Goal: Task Accomplishment & Management: Manage account settings

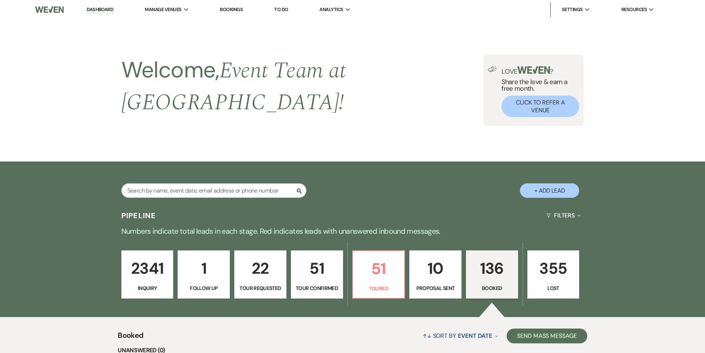
select select "7"
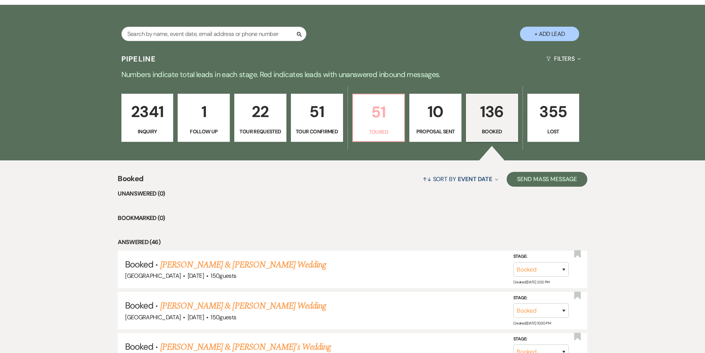
click at [383, 128] on p "Toured" at bounding box center [379, 132] width 43 height 8
select select "5"
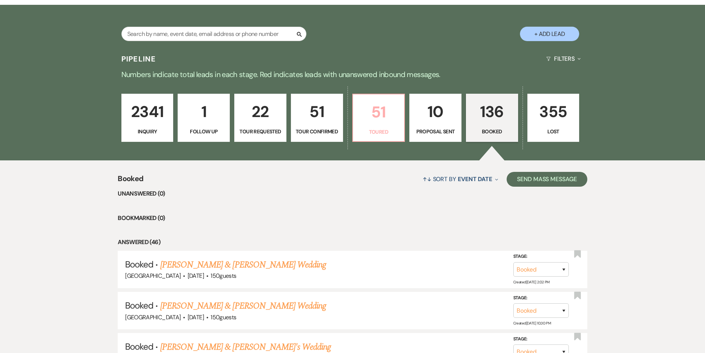
select select "5"
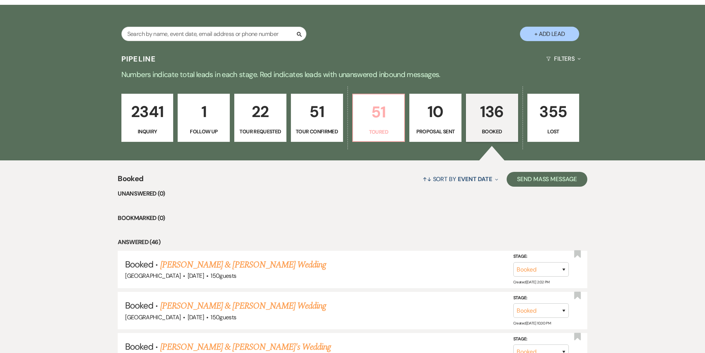
select select "5"
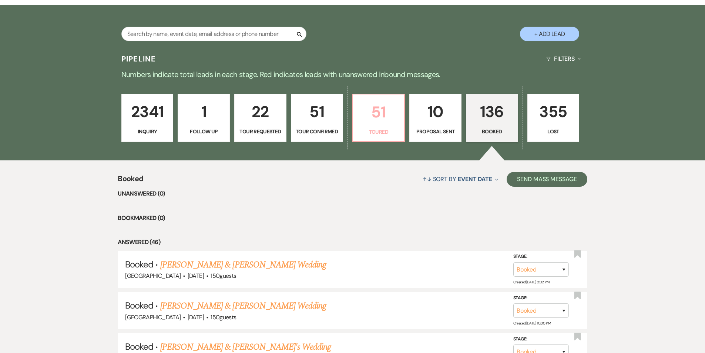
select select "5"
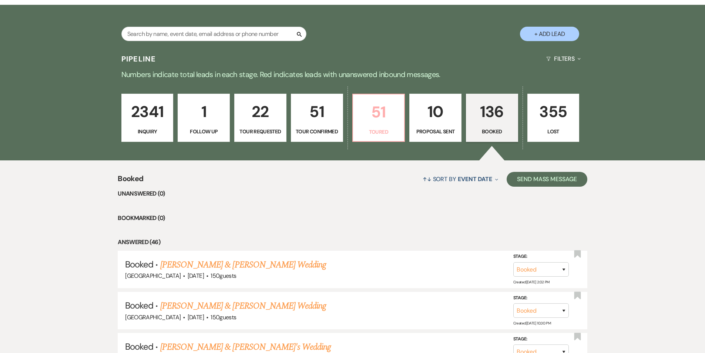
select select "5"
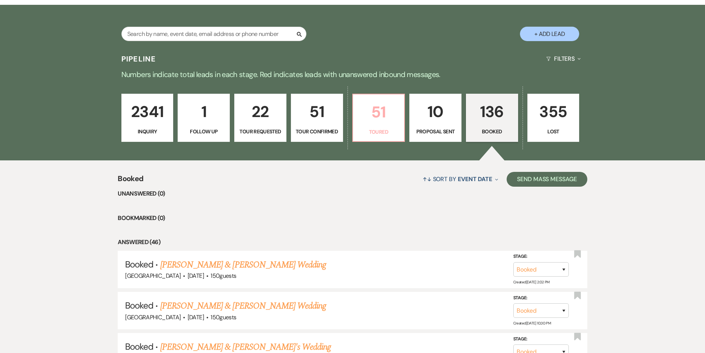
select select "5"
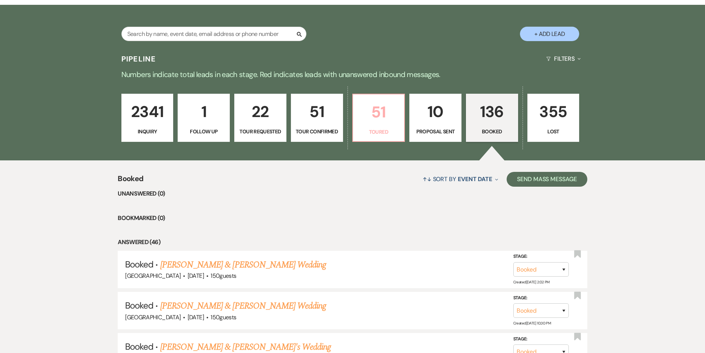
select select "5"
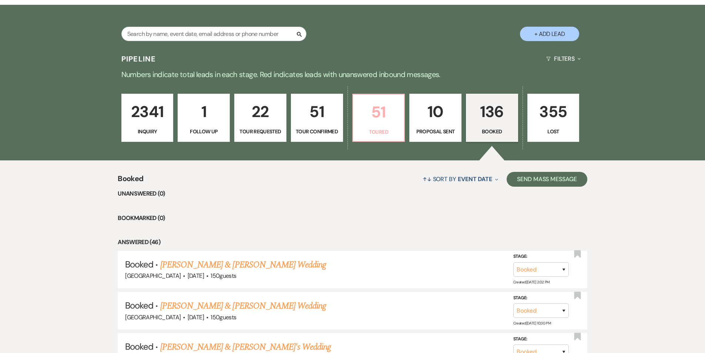
select select "5"
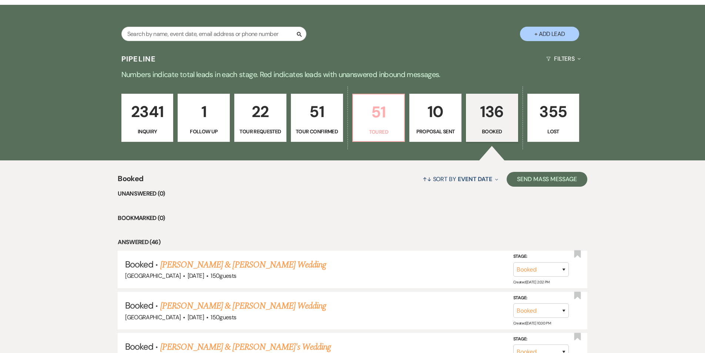
select select "5"
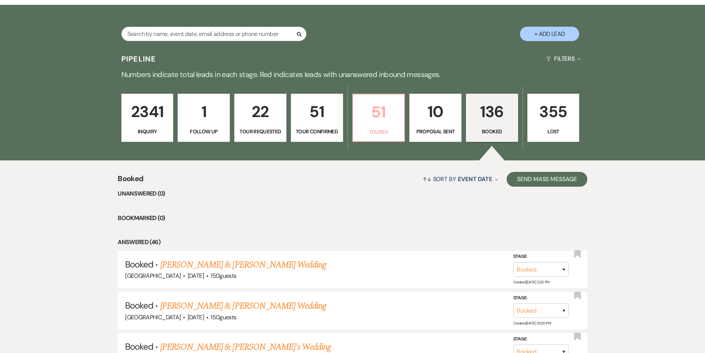
select select "5"
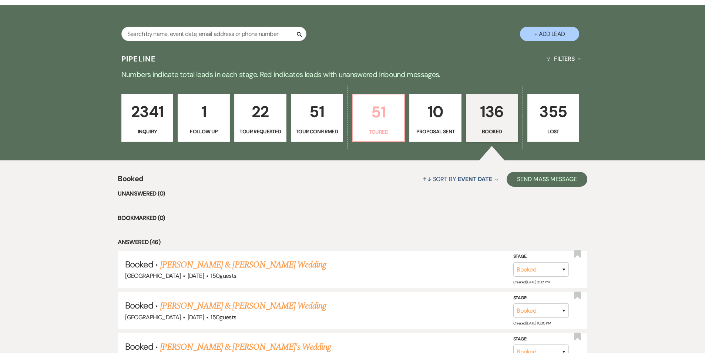
select select "5"
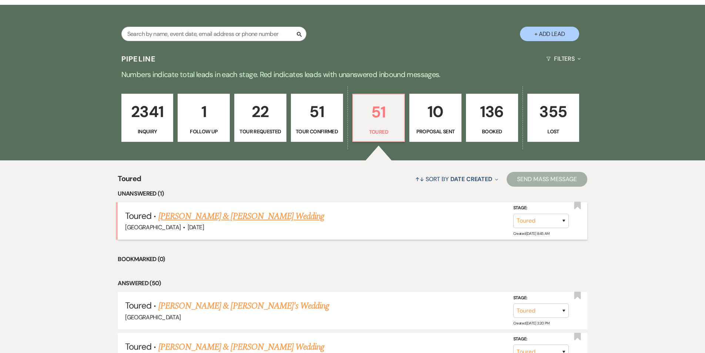
click at [292, 210] on link "[PERSON_NAME] & [PERSON_NAME] Wedding" at bounding box center [241, 216] width 166 height 13
select select "5"
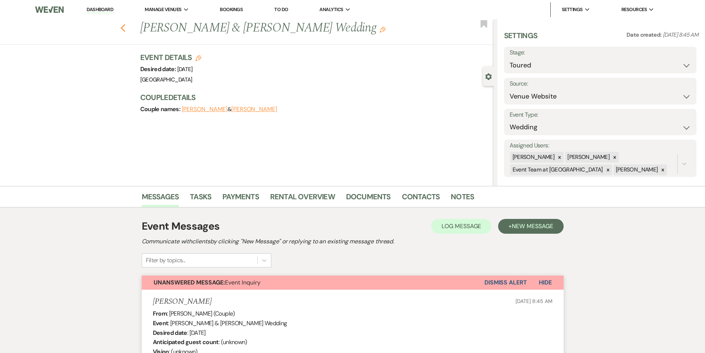
click at [125, 30] on use "button" at bounding box center [122, 28] width 5 height 8
select select "5"
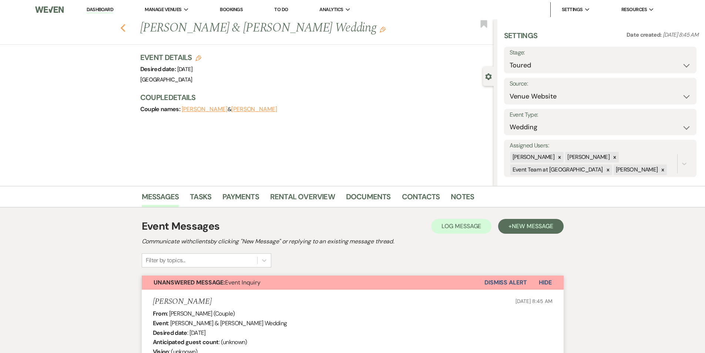
select select "5"
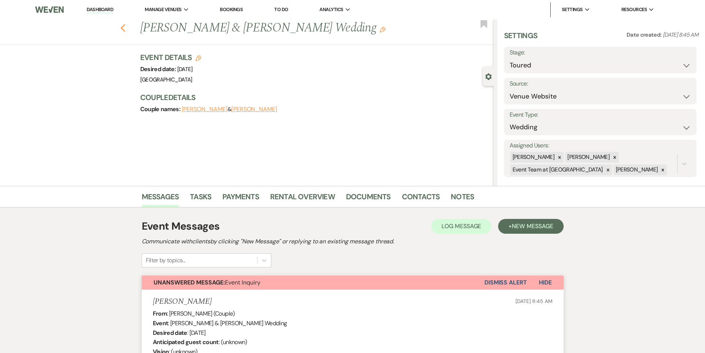
select select "5"
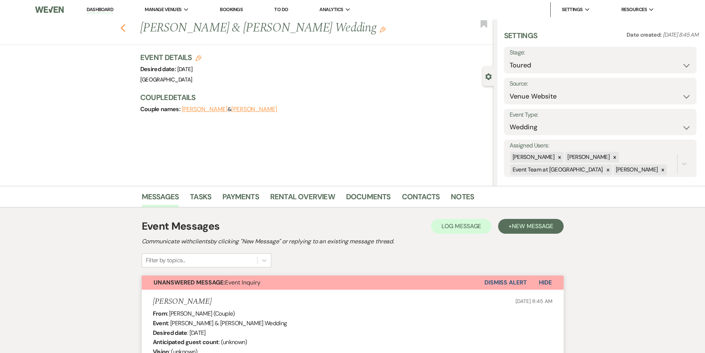
select select "5"
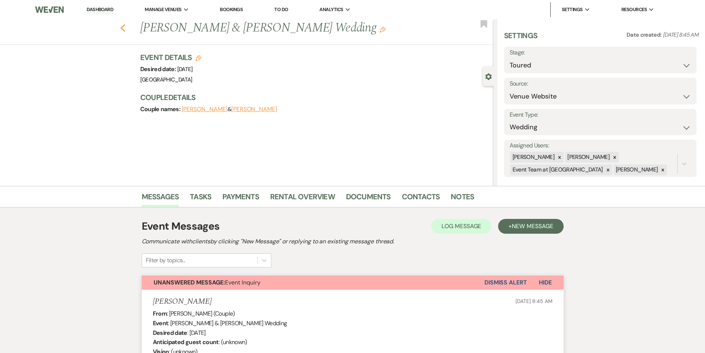
select select "5"
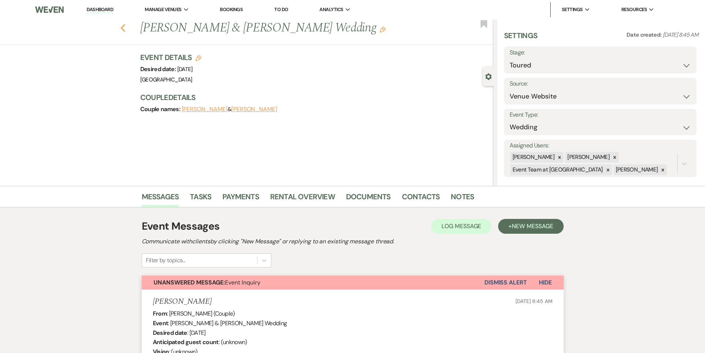
select select "5"
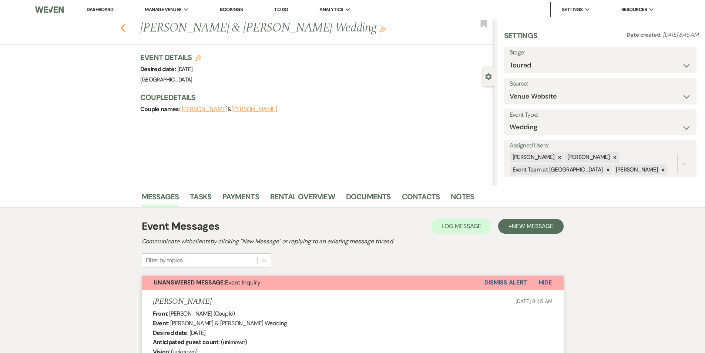
select select "5"
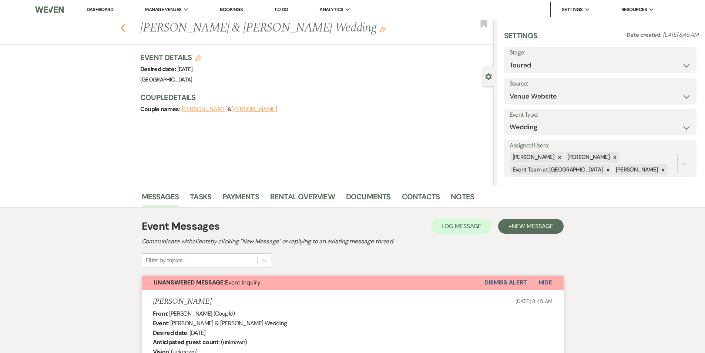
select select "5"
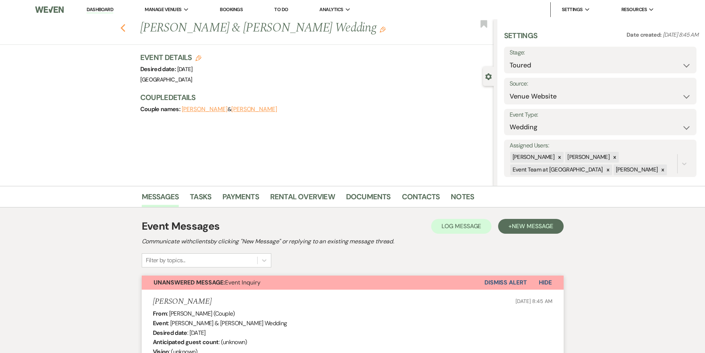
select select "5"
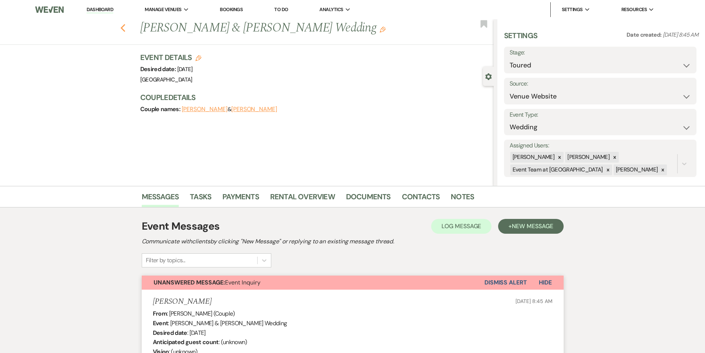
select select "5"
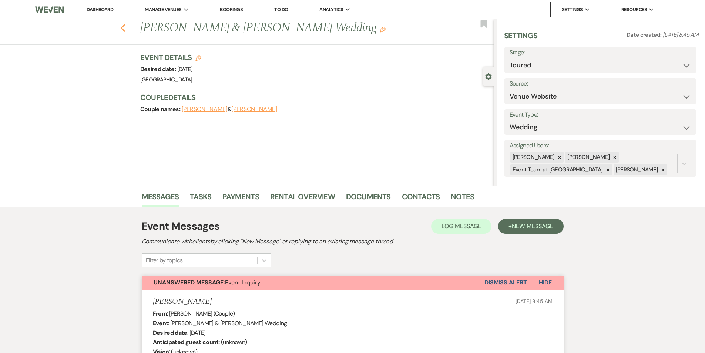
select select "5"
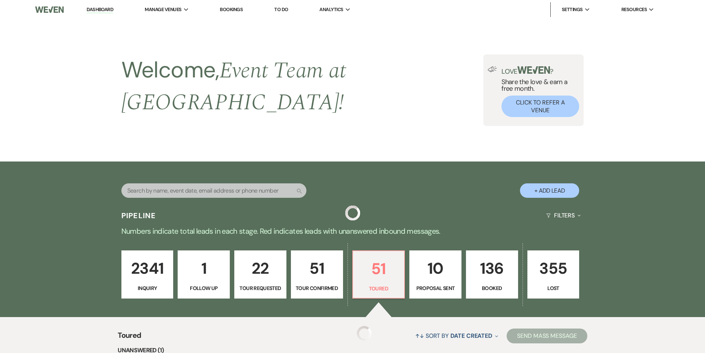
scroll to position [157, 0]
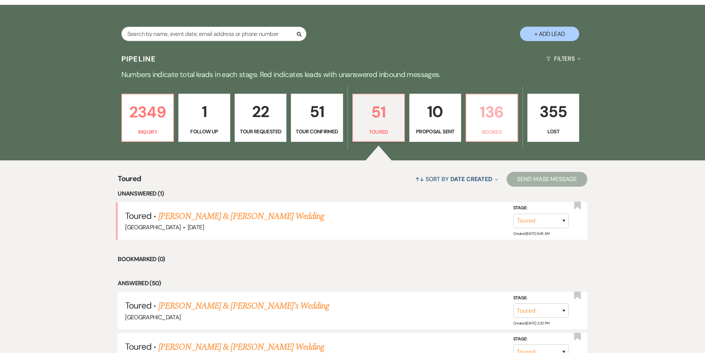
click at [502, 111] on link "136 Booked" at bounding box center [492, 118] width 53 height 48
select select "7"
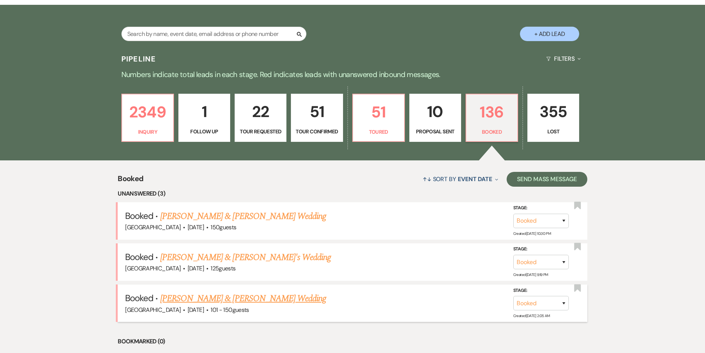
click at [213, 292] on link "[PERSON_NAME] & [PERSON_NAME] Wedding" at bounding box center [243, 298] width 166 height 13
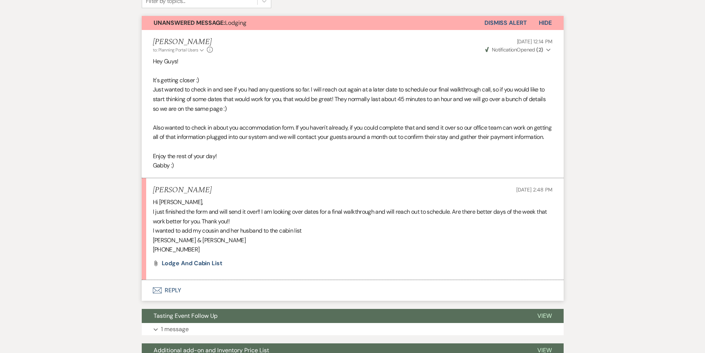
scroll to position [204, 0]
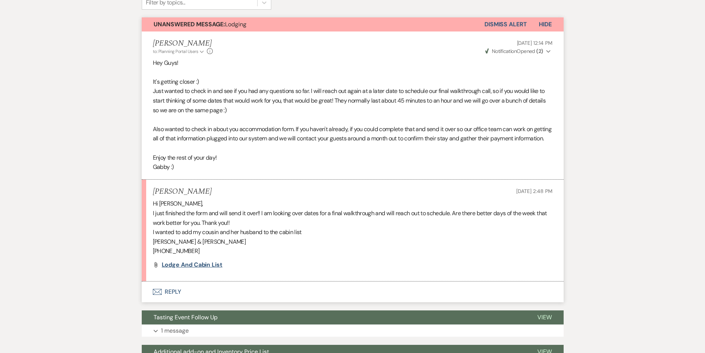
click at [209, 268] on span "Lodge and Cabin list" at bounding box center [192, 265] width 61 height 8
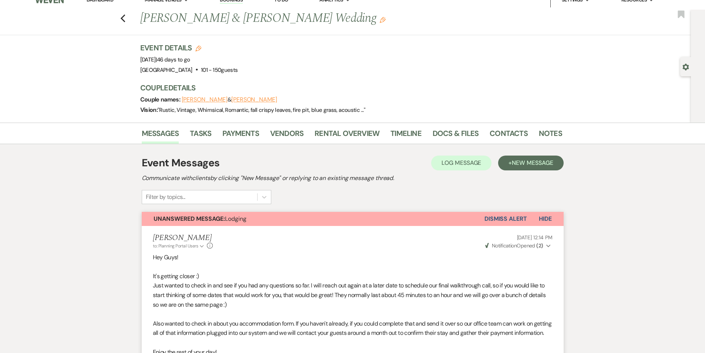
scroll to position [0, 0]
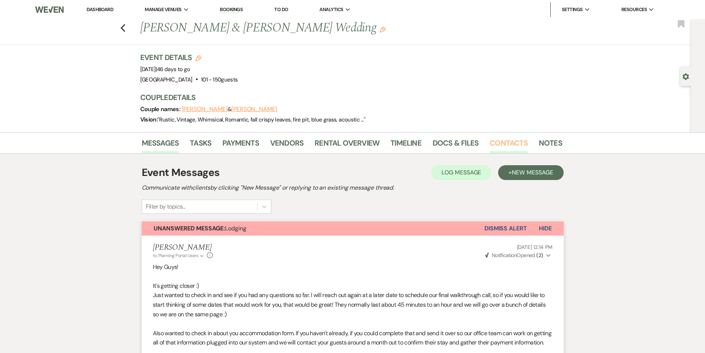
click at [517, 140] on link "Contacts" at bounding box center [509, 145] width 38 height 16
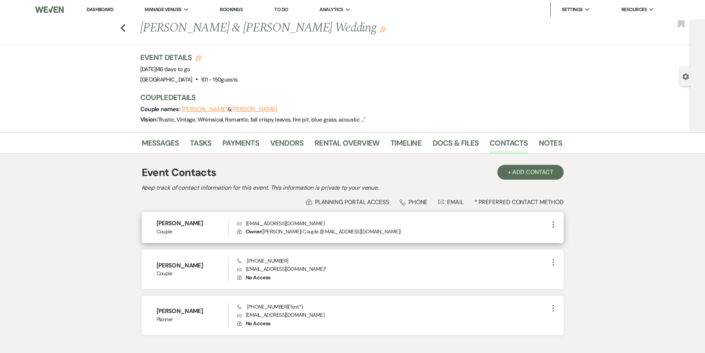
drag, startPoint x: 157, startPoint y: 224, endPoint x: 201, endPoint y: 223, distance: 43.7
click at [201, 223] on h6 "[PERSON_NAME]" at bounding box center [193, 223] width 72 height 8
copy h6 "[PERSON_NAME]"
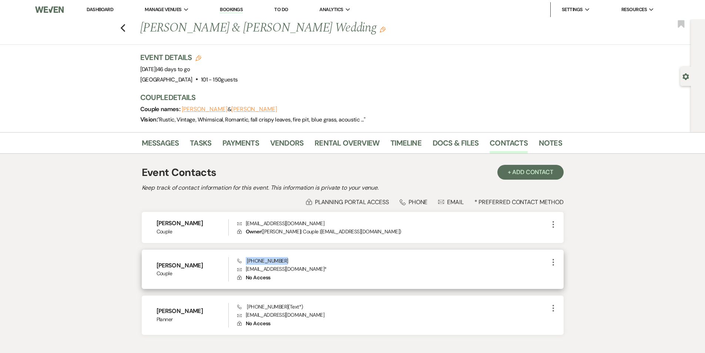
drag, startPoint x: 246, startPoint y: 260, endPoint x: 284, endPoint y: 264, distance: 37.6
click at [284, 264] on div "Phone [PHONE_NUMBER] Envelope [EMAIL_ADDRESS][DOMAIN_NAME] * Lock No Access" at bounding box center [392, 269] width 311 height 24
copy span "[PHONE_NUMBER]"
drag, startPoint x: 247, startPoint y: 269, endPoint x: 302, endPoint y: 270, distance: 54.4
click at [302, 270] on p "Envelope [EMAIL_ADDRESS][DOMAIN_NAME] *" at bounding box center [392, 269] width 311 height 8
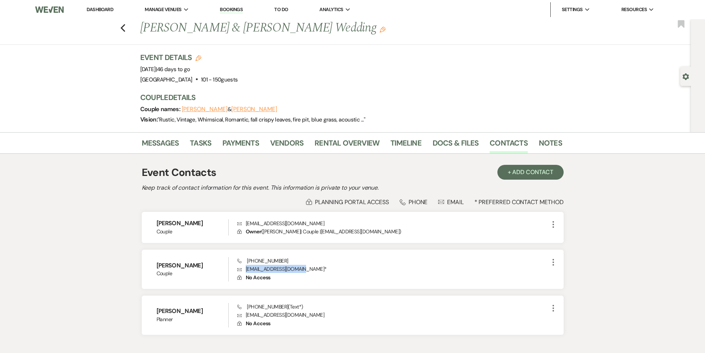
copy p "[EMAIL_ADDRESS][DOMAIN_NAME]"
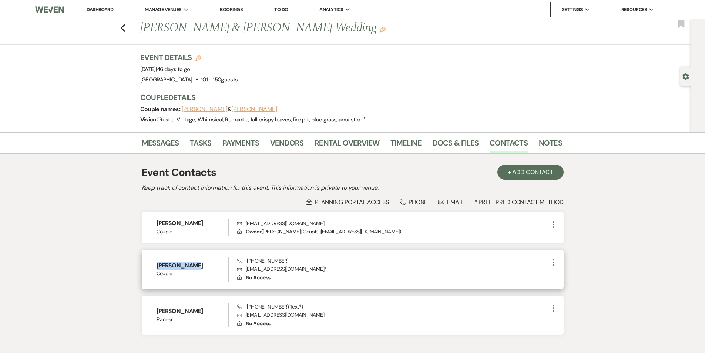
drag, startPoint x: 158, startPoint y: 265, endPoint x: 195, endPoint y: 262, distance: 37.5
click at [195, 262] on h6 "[PERSON_NAME]" at bounding box center [193, 265] width 72 height 8
copy h6 "[PERSON_NAME]"
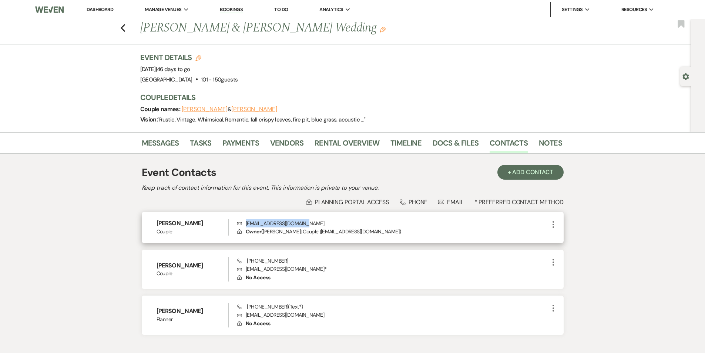
drag, startPoint x: 247, startPoint y: 224, endPoint x: 307, endPoint y: 223, distance: 59.6
click at [307, 223] on p "Envelope [EMAIL_ADDRESS][DOMAIN_NAME]" at bounding box center [392, 223] width 311 height 8
copy p "[EMAIL_ADDRESS][DOMAIN_NAME]"
click at [460, 144] on link "Docs & Files" at bounding box center [456, 145] width 46 height 16
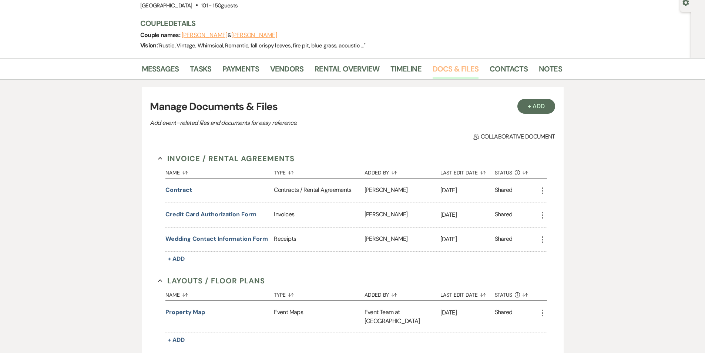
scroll to position [83, 0]
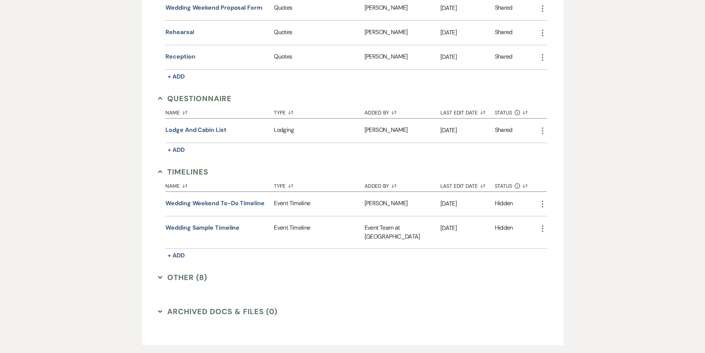
click at [194, 272] on button "Other (8) Expand" at bounding box center [182, 277] width 49 height 11
